Goal: Task Accomplishment & Management: Use online tool/utility

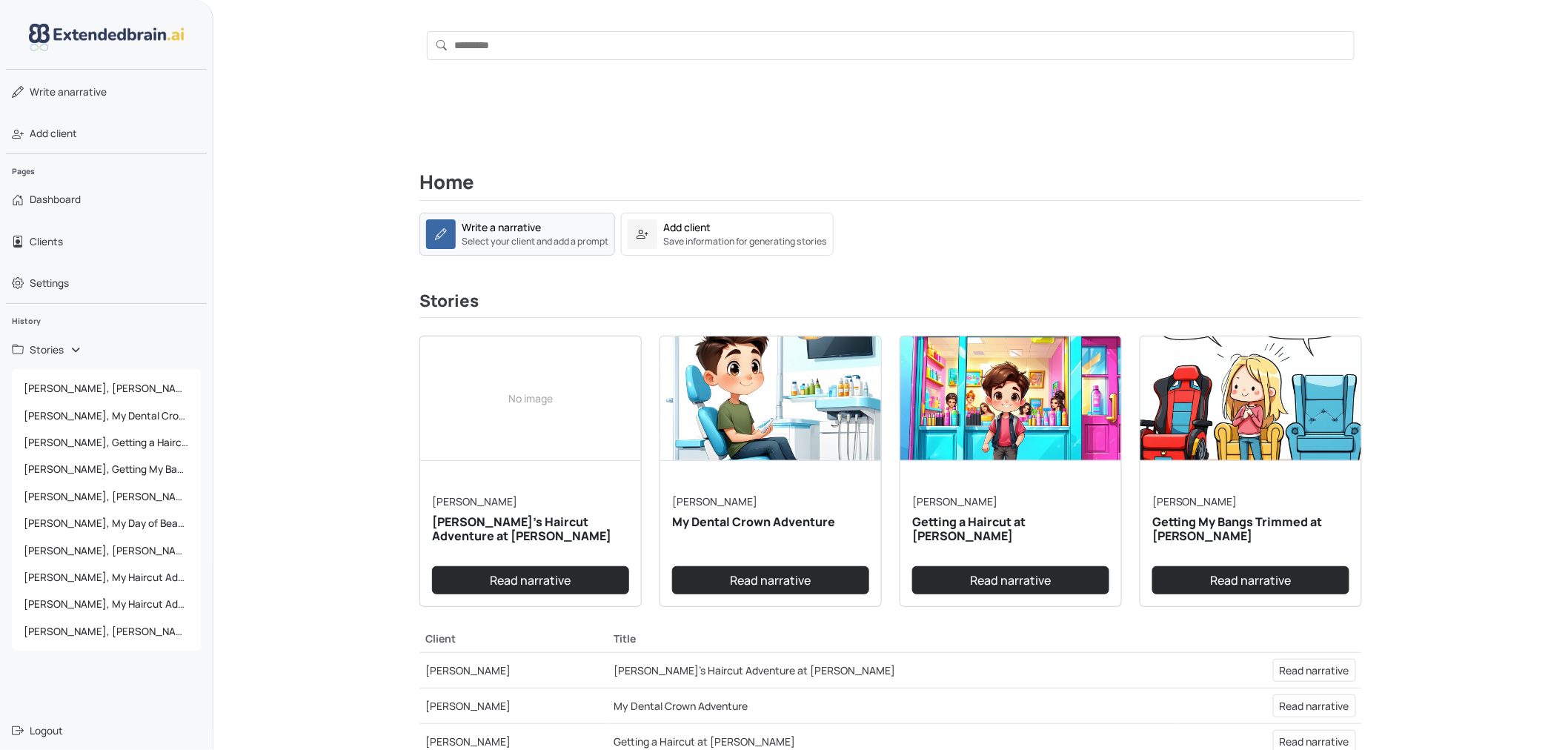
click at [525, 235] on small "Select your client and add a prompt" at bounding box center [535, 241] width 147 height 13
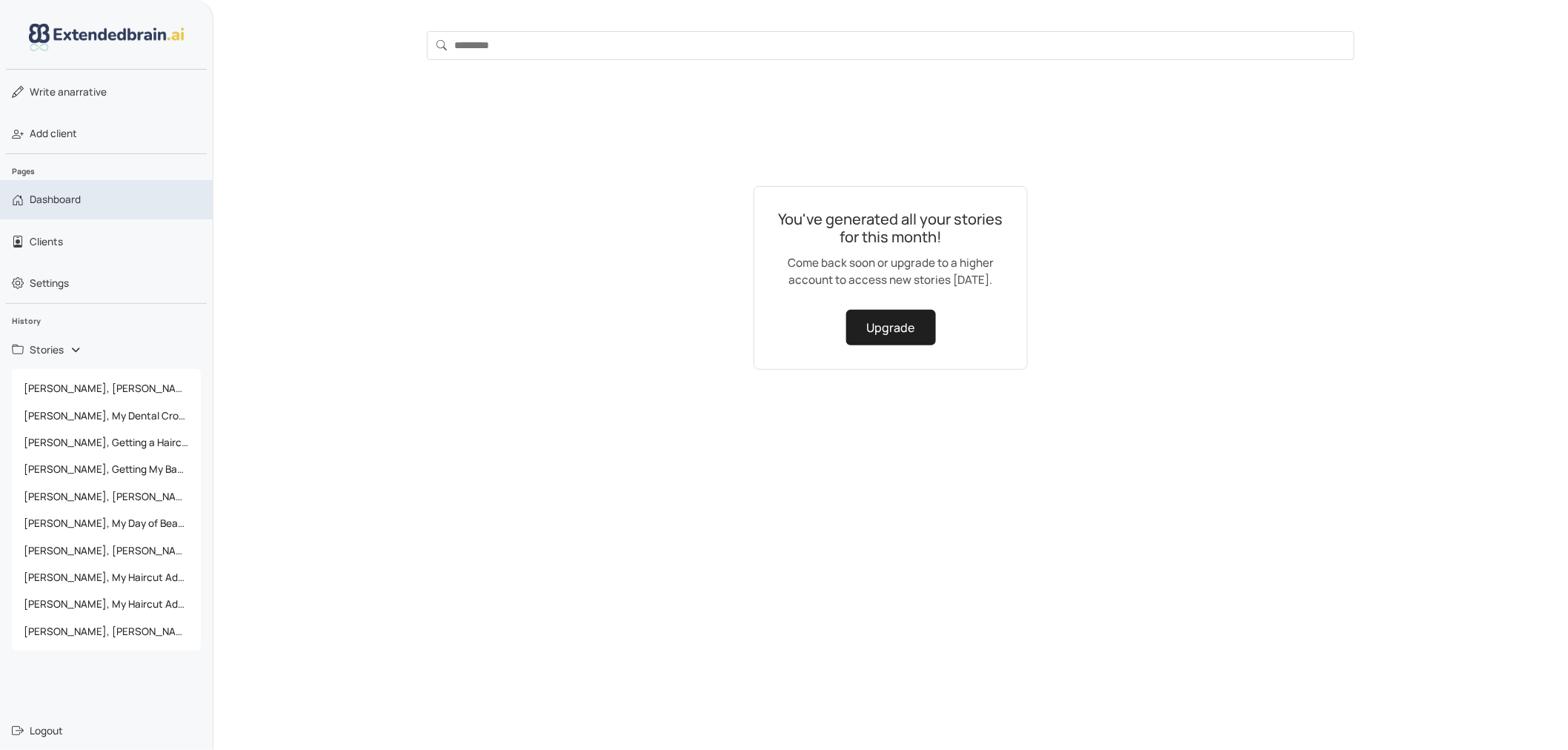
scroll to position [47, 0]
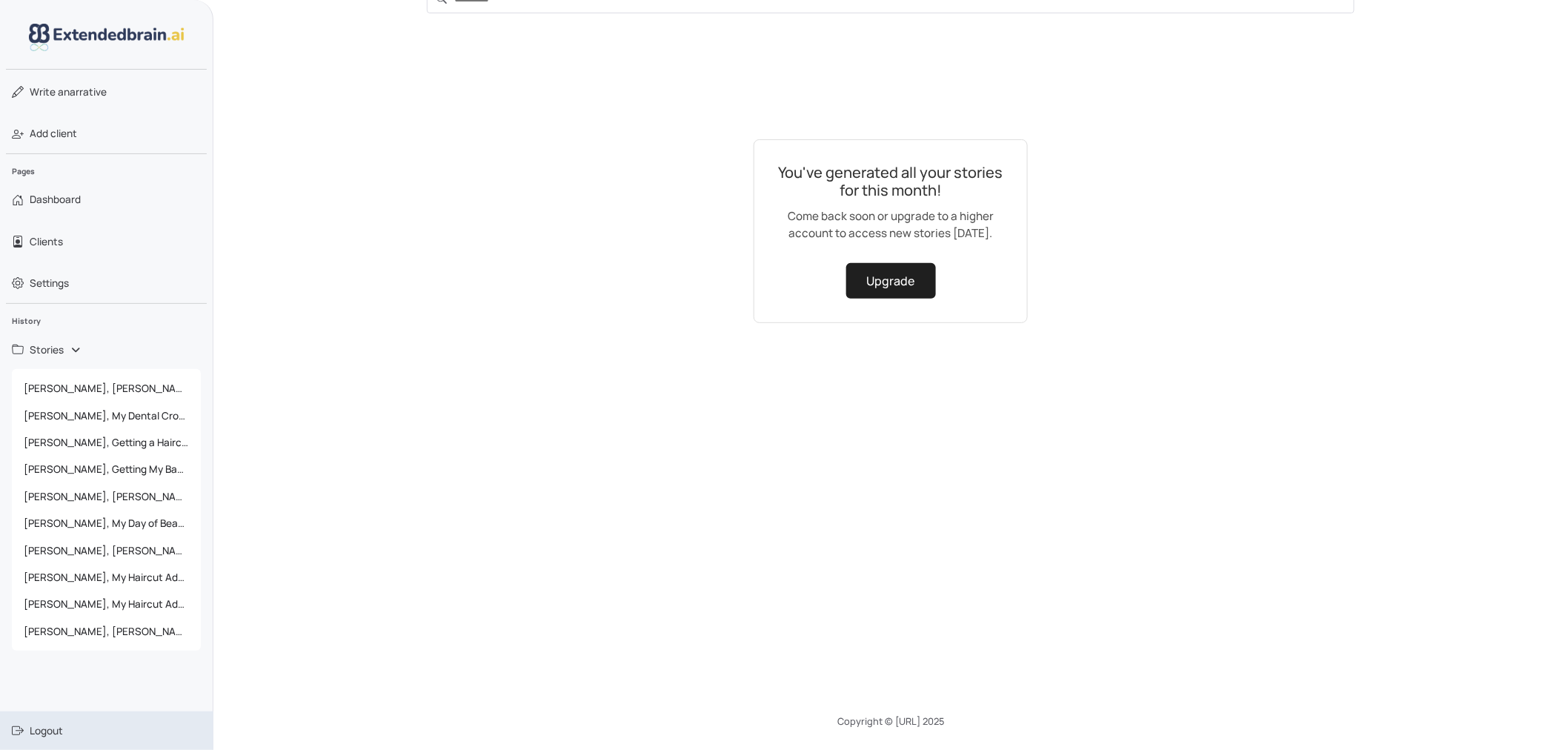
click at [76, 736] on link "Logout" at bounding box center [106, 730] width 213 height 38
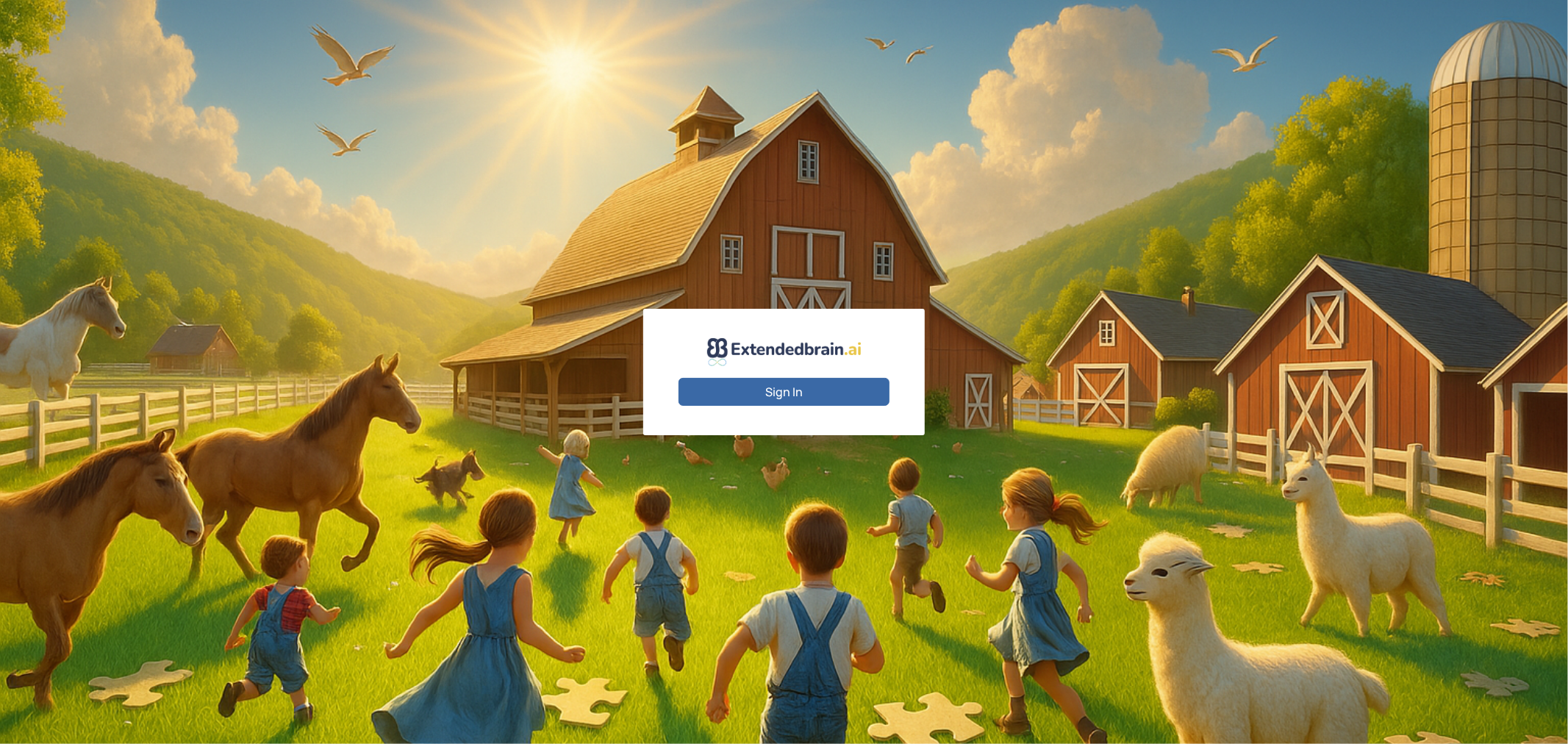
click at [862, 383] on button "Sign In" at bounding box center [784, 391] width 211 height 28
